Goal: Information Seeking & Learning: Learn about a topic

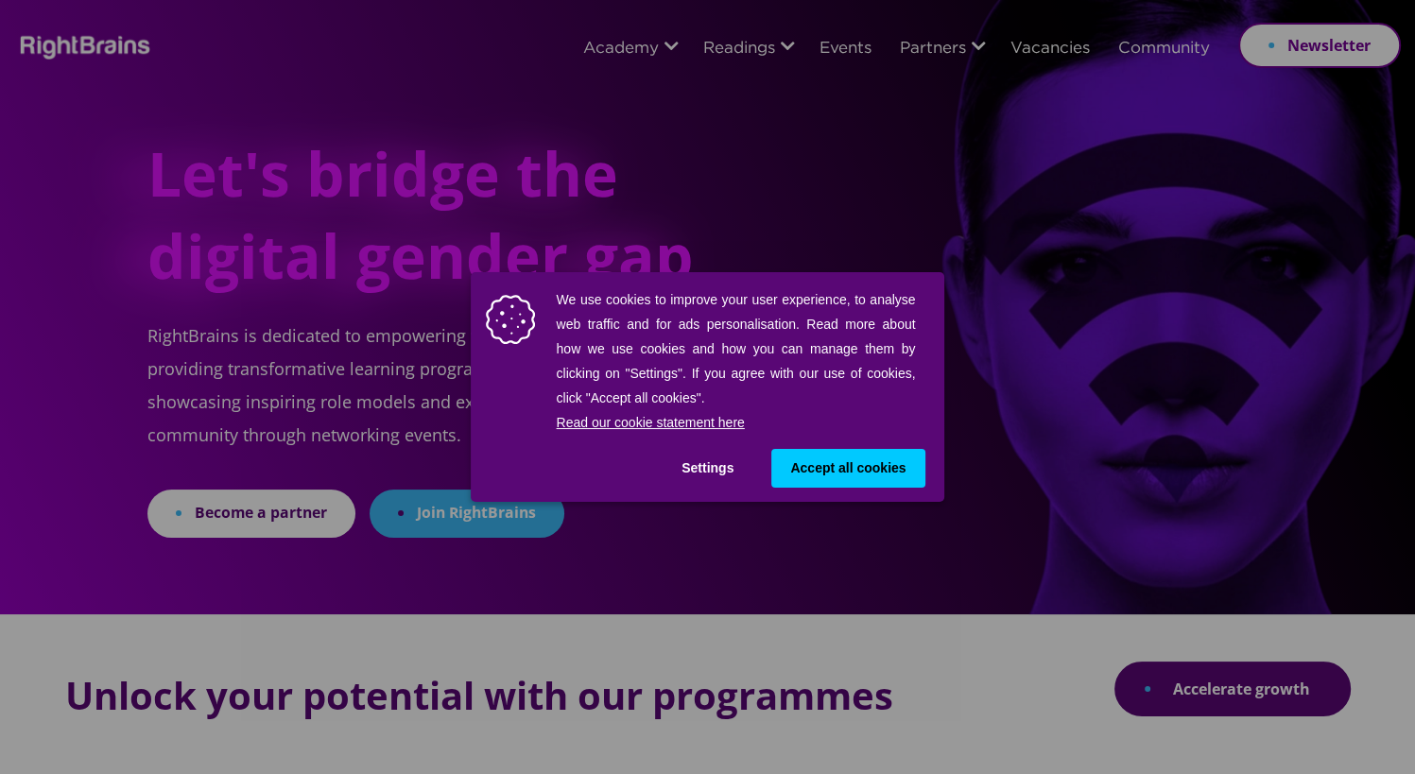
click at [902, 483] on button "Accept all cookies" at bounding box center [847, 468] width 153 height 39
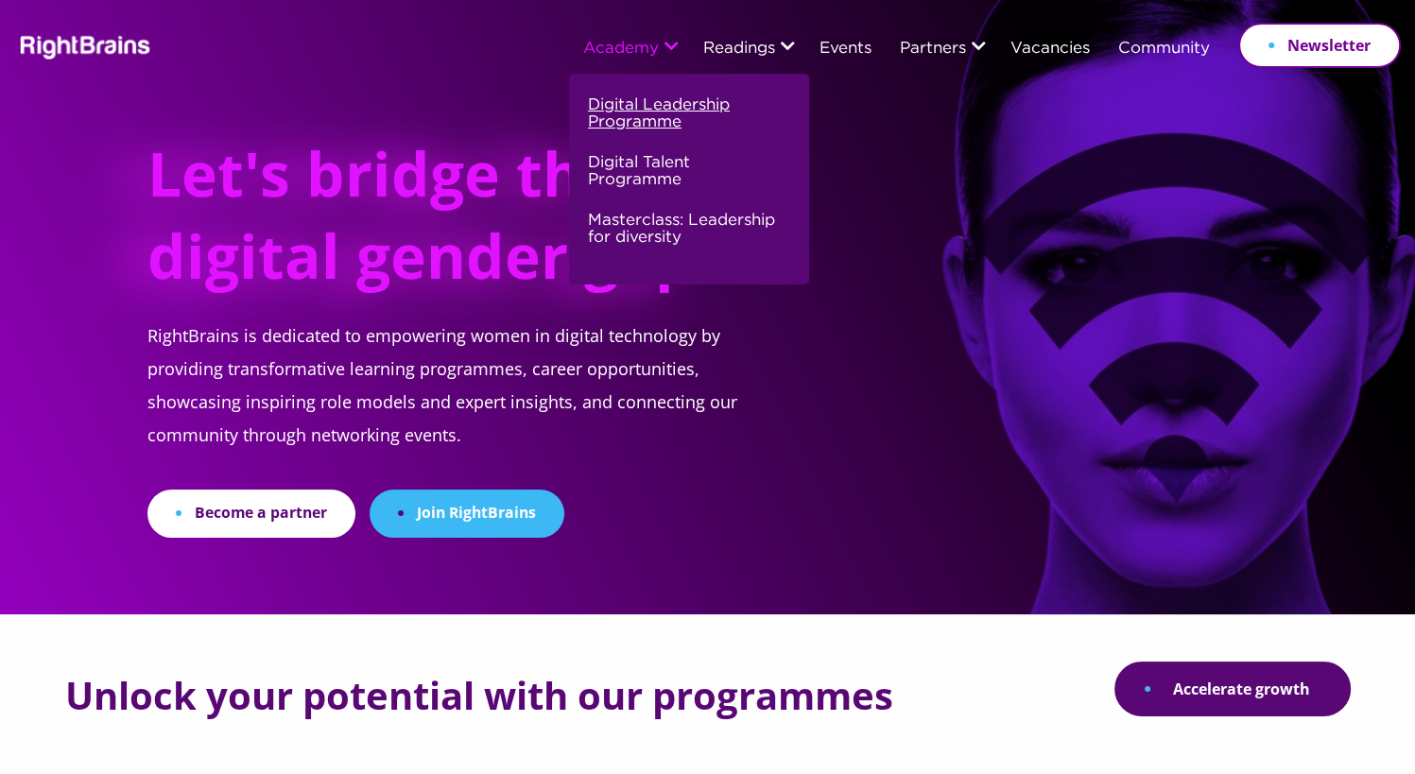
click at [655, 113] on link "Digital Leadership Programme" at bounding box center [687, 122] width 198 height 58
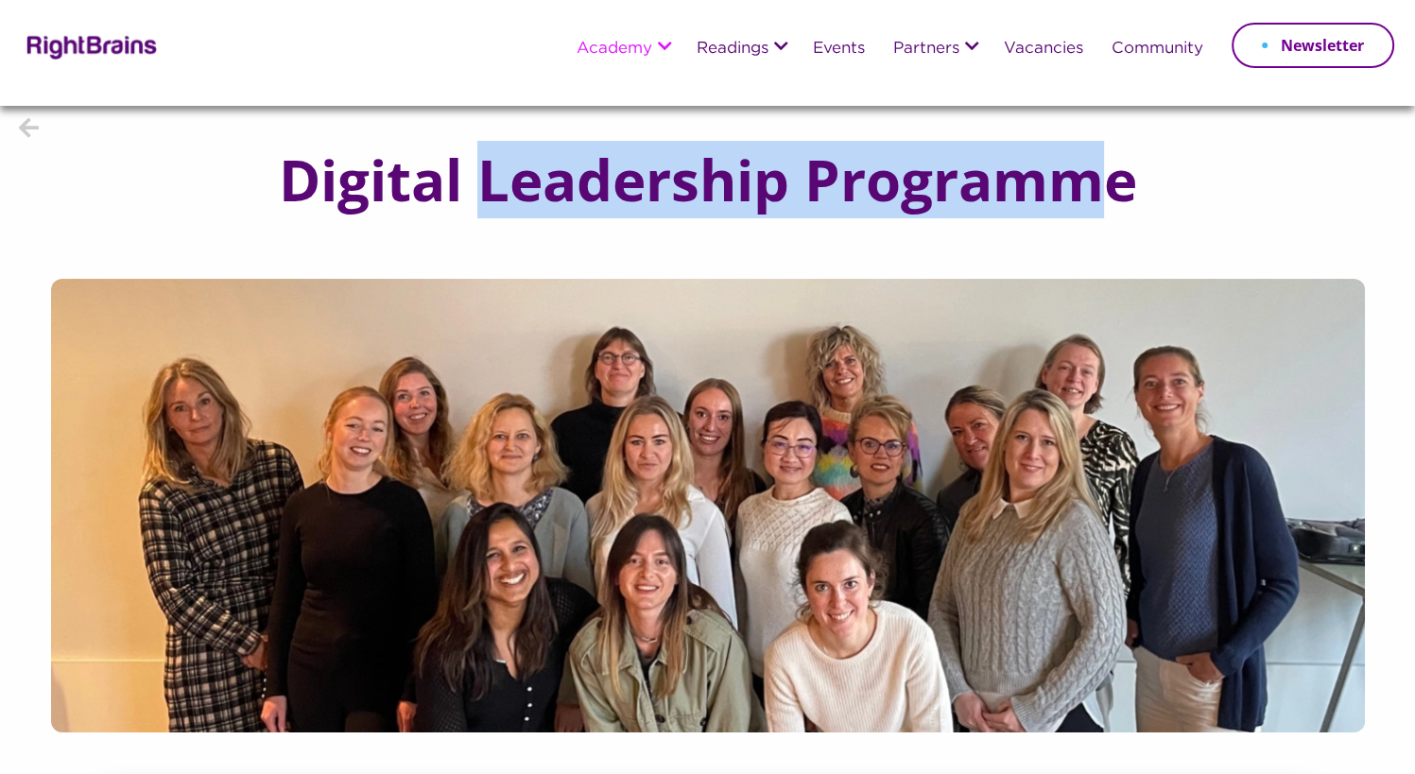
drag, startPoint x: 492, startPoint y: 185, endPoint x: 1092, endPoint y: 184, distance: 600.3
click at [1092, 184] on h1 "Digital Leadership Programme" at bounding box center [708, 179] width 934 height 62
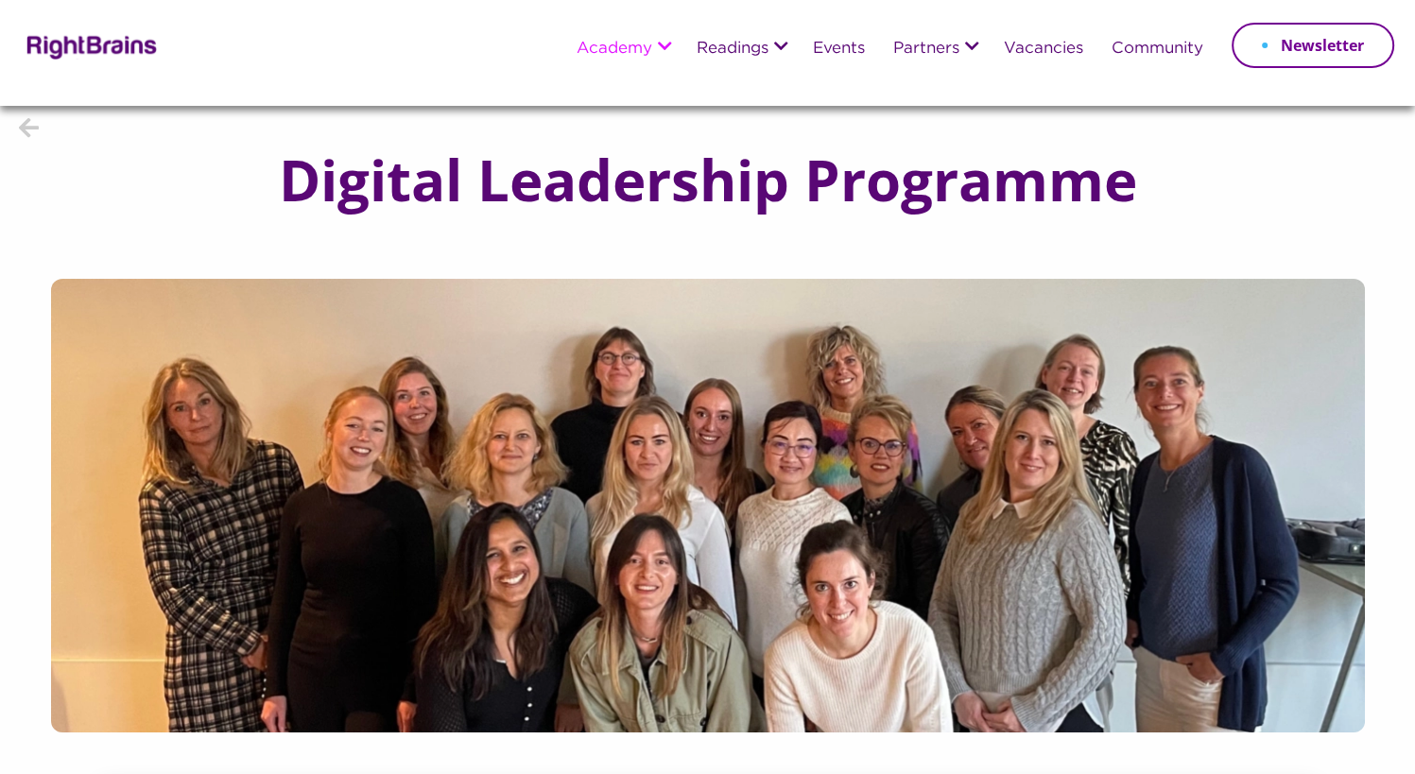
drag, startPoint x: 1092, startPoint y: 184, endPoint x: 1188, endPoint y: 189, distance: 96.5
click at [1188, 189] on div "Digital Leadership Programme" at bounding box center [707, 192] width 1415 height 173
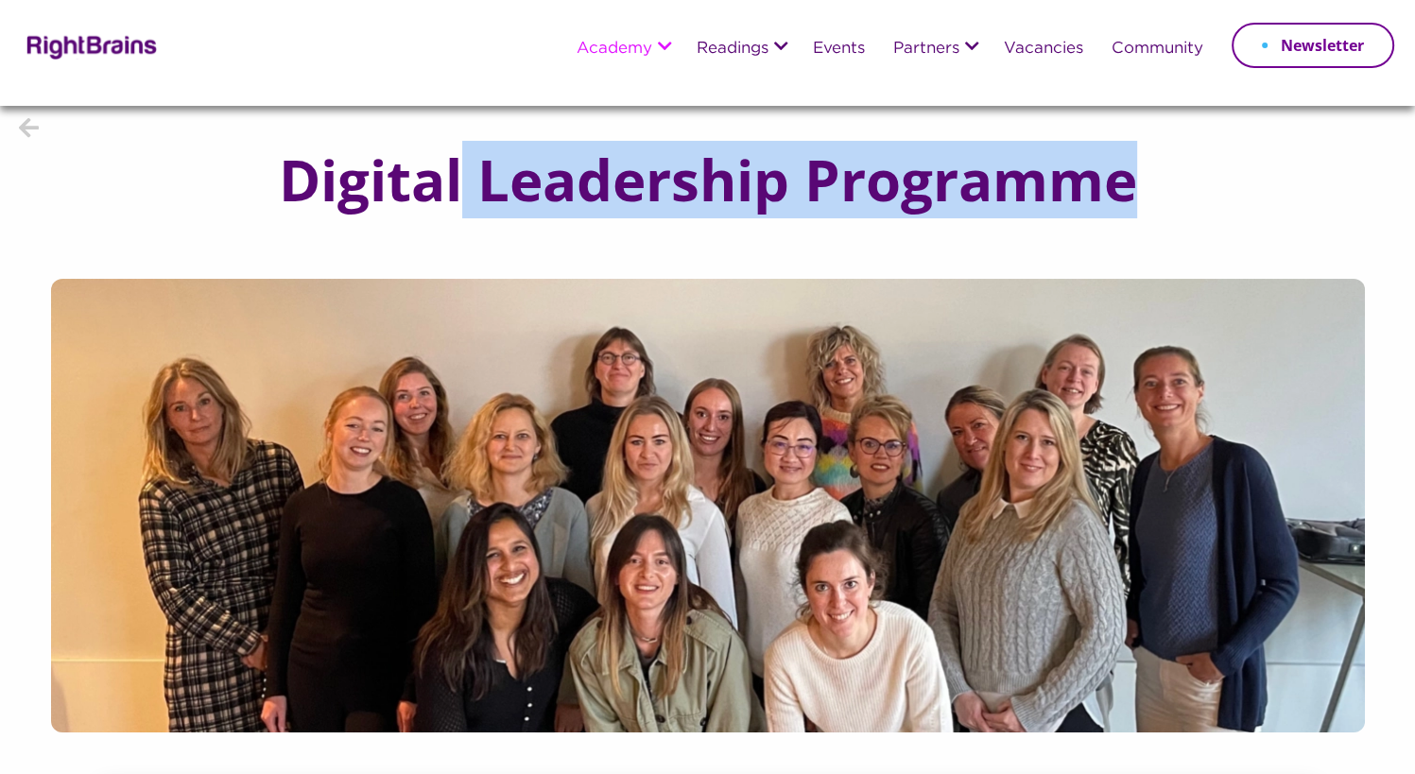
drag, startPoint x: 1153, startPoint y: 181, endPoint x: 462, endPoint y: 181, distance: 691.1
click at [462, 181] on h1 "Digital Leadership Programme" at bounding box center [708, 179] width 934 height 62
drag, startPoint x: 462, startPoint y: 181, endPoint x: 495, endPoint y: 183, distance: 33.2
click at [495, 183] on h1 "Digital Leadership Programme" at bounding box center [708, 179] width 934 height 62
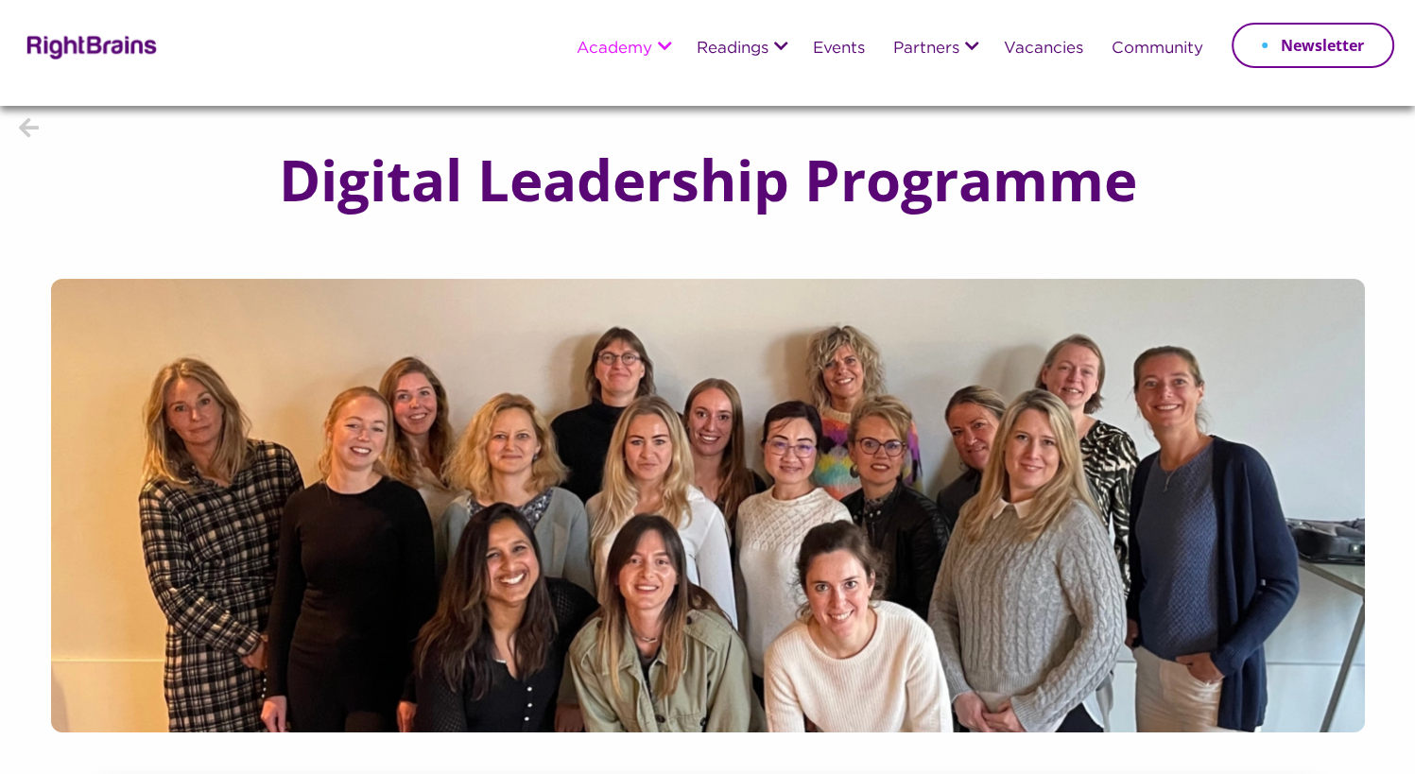
click at [337, 181] on h1 "Digital Leadership Programme" at bounding box center [708, 179] width 934 height 62
click at [508, 178] on h1 "Digital Leadership Programme" at bounding box center [708, 179] width 934 height 62
click at [627, 178] on h1 "Digital Leadership Programme" at bounding box center [708, 179] width 934 height 62
click at [754, 183] on h1 "Digital Leadership Programme" at bounding box center [708, 179] width 934 height 62
click at [908, 183] on h1 "Digital Leadership Programme" at bounding box center [708, 179] width 934 height 62
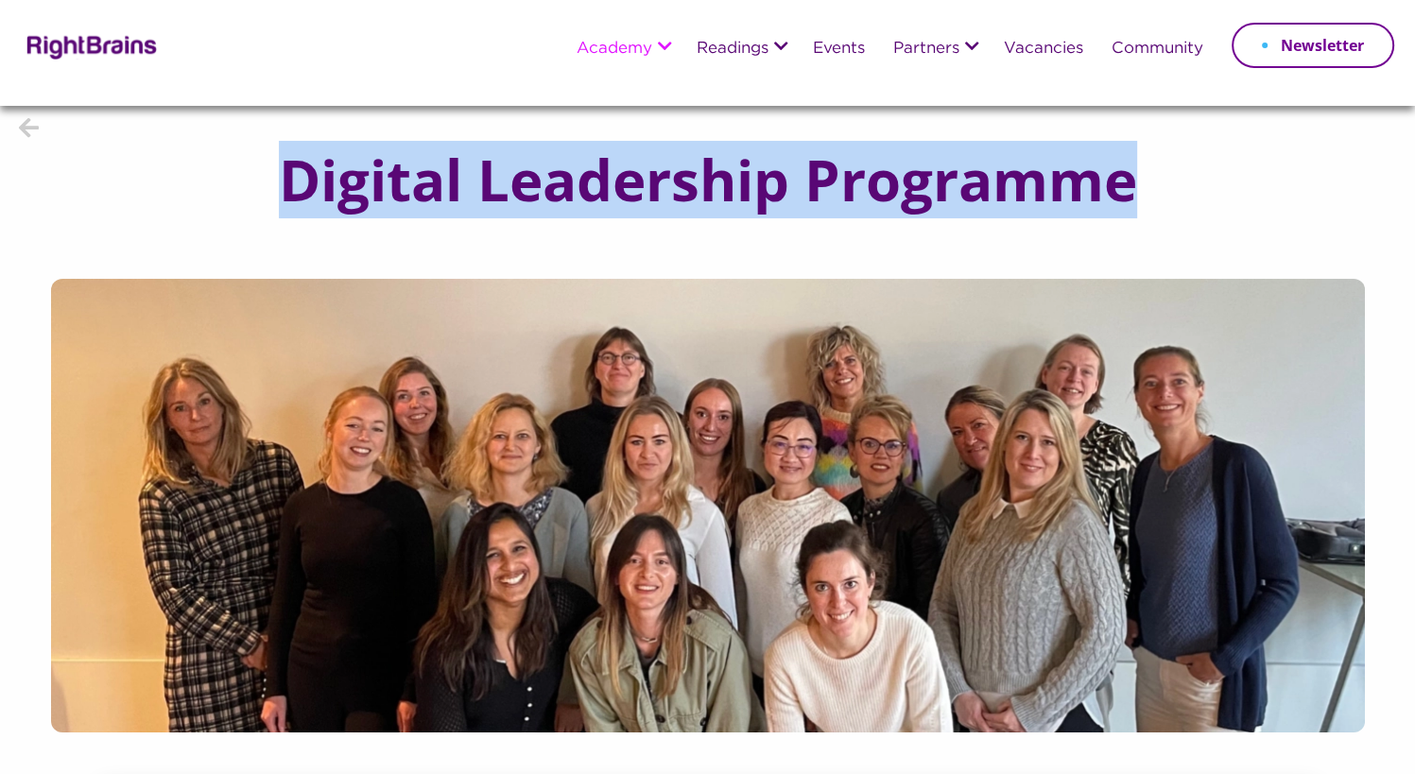
drag, startPoint x: 1130, startPoint y: 182, endPoint x: 266, endPoint y: 186, distance: 864.1
click at [266, 186] on h1 "Digital Leadership Programme" at bounding box center [708, 179] width 934 height 62
drag, startPoint x: 266, startPoint y: 186, endPoint x: 422, endPoint y: 208, distance: 157.5
click at [370, 186] on h1 "Digital Leadership Programme" at bounding box center [708, 179] width 934 height 62
click at [464, 183] on h1 "Digital Leadership Programme" at bounding box center [708, 179] width 934 height 62
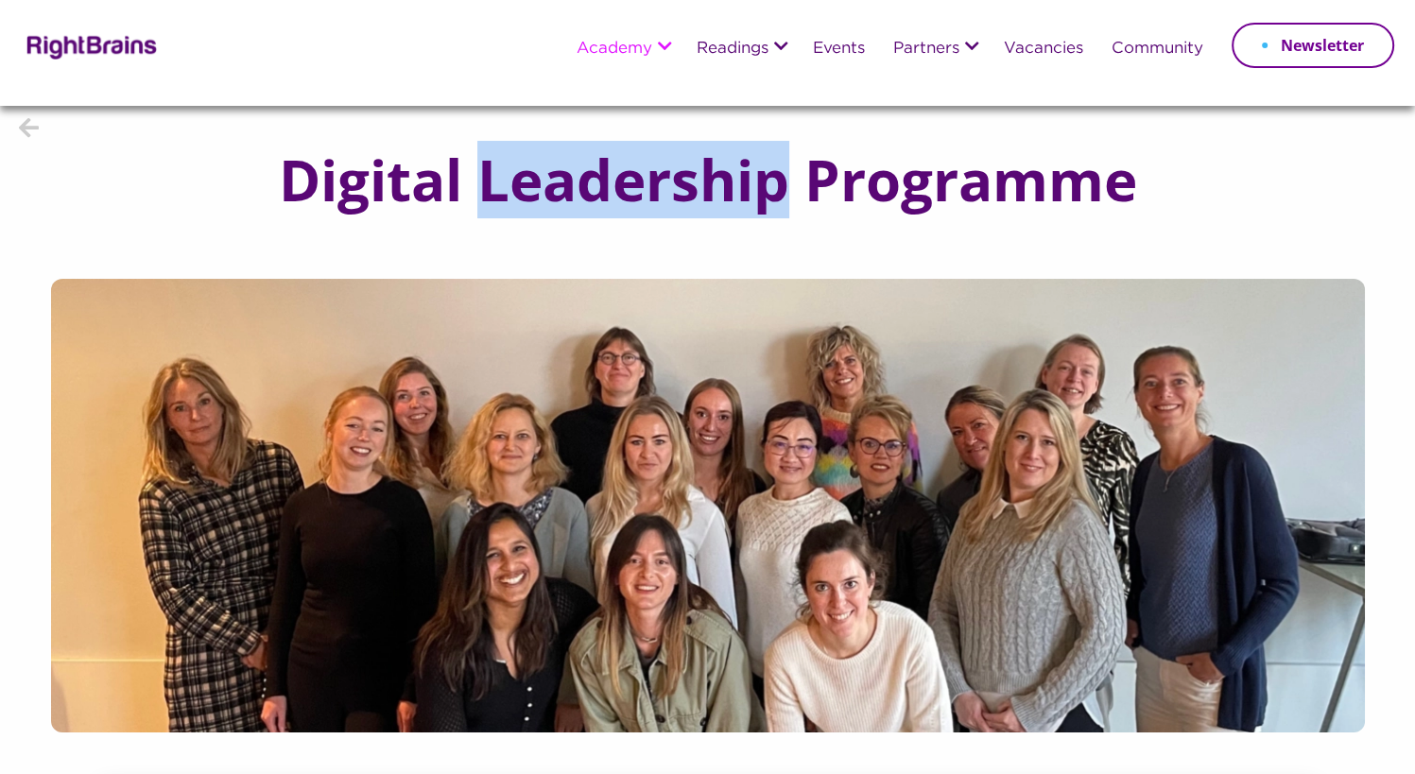
drag, startPoint x: 491, startPoint y: 181, endPoint x: 776, endPoint y: 196, distance: 285.9
click at [776, 196] on h1 "Digital Leadership Programme" at bounding box center [708, 179] width 934 height 62
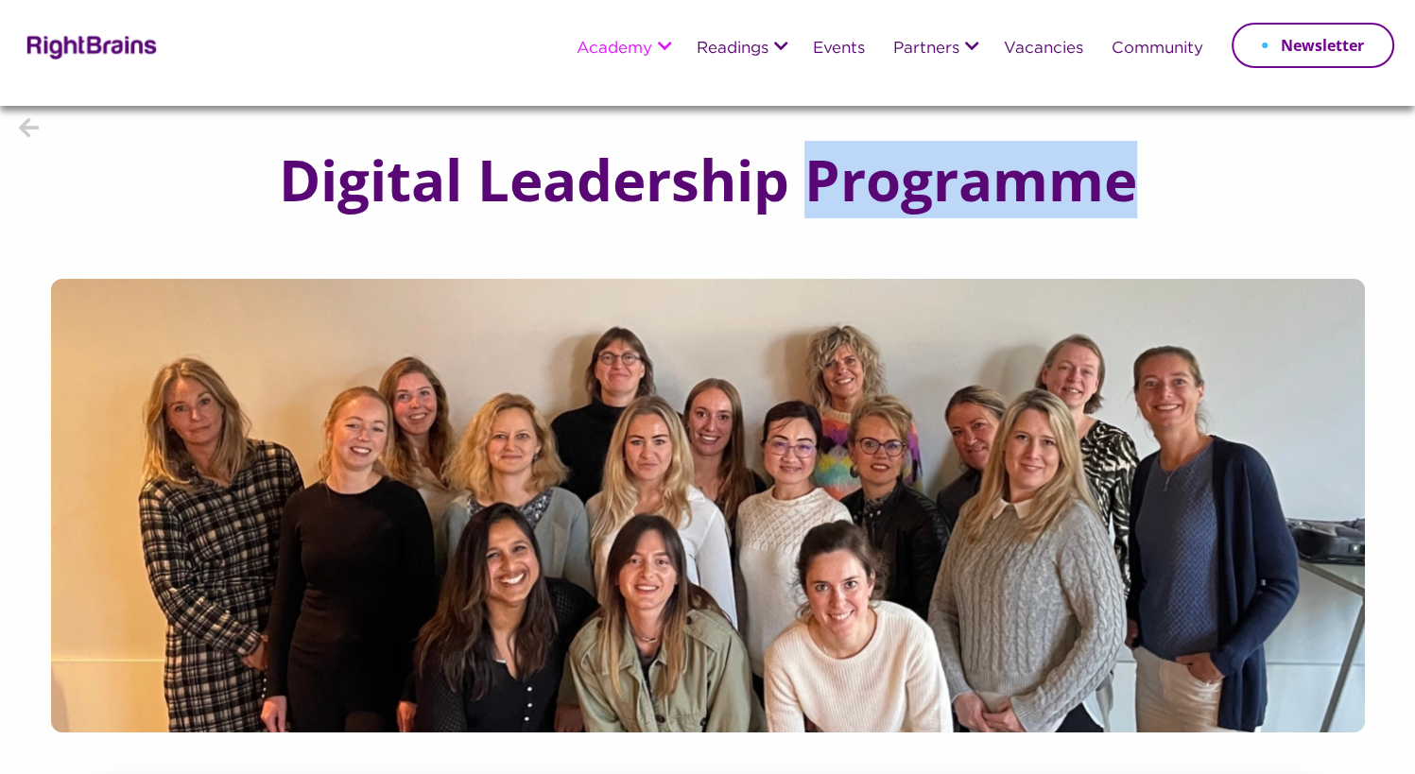
drag, startPoint x: 776, startPoint y: 196, endPoint x: 1157, endPoint y: 199, distance: 381.0
click at [1157, 199] on h1 "Digital Leadership Programme" at bounding box center [708, 179] width 934 height 62
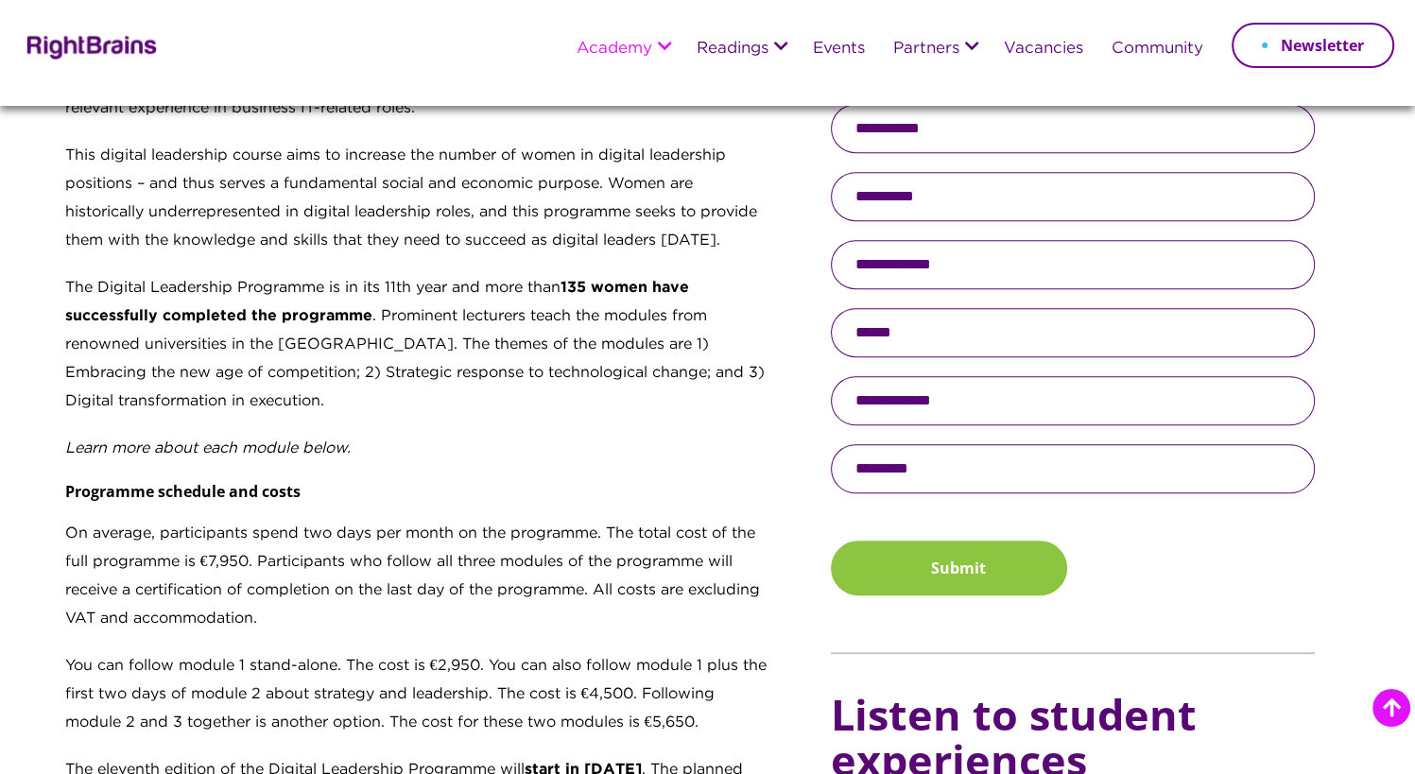
scroll to position [756, 0]
